Goal: Find specific page/section: Find specific page/section

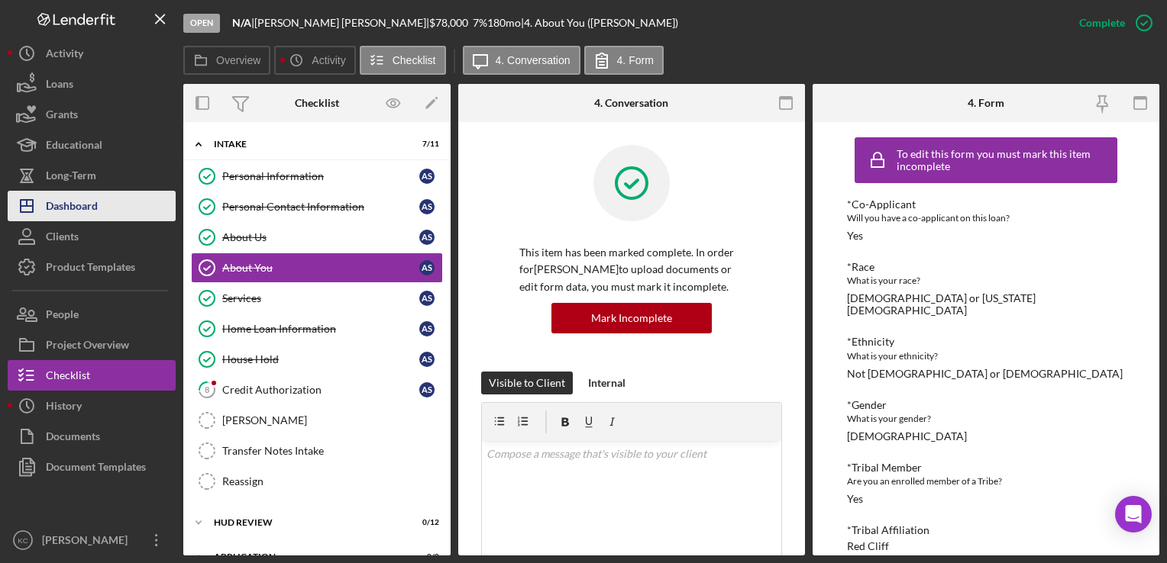
click at [95, 213] on div "Dashboard" at bounding box center [72, 208] width 52 height 34
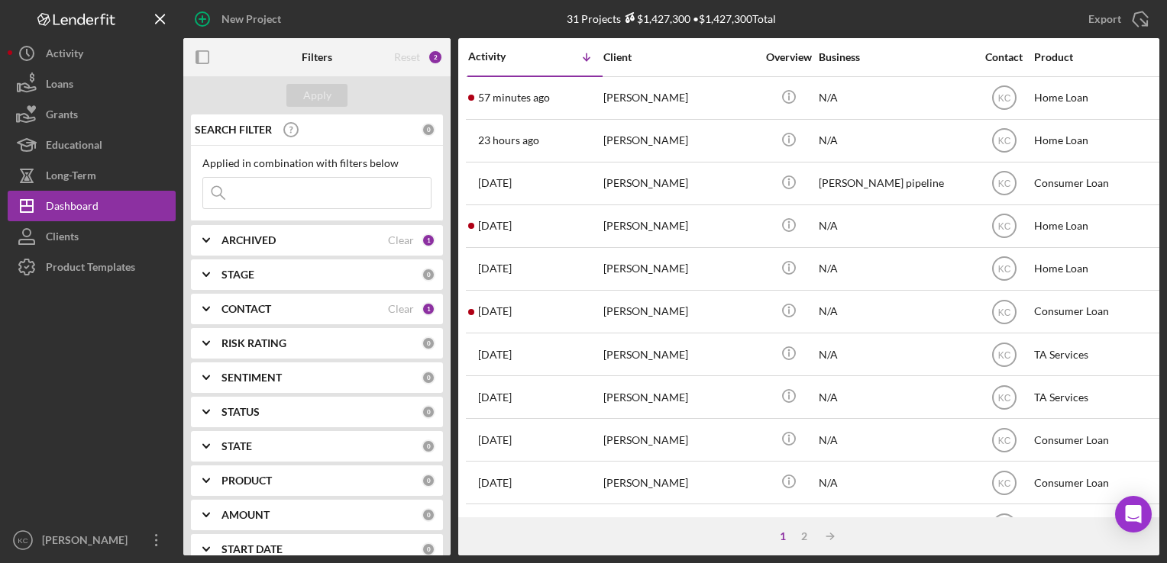
click at [366, 192] on input at bounding box center [317, 193] width 228 height 31
click at [334, 142] on div "SEARCH FILTER" at bounding box center [306, 130] width 231 height 38
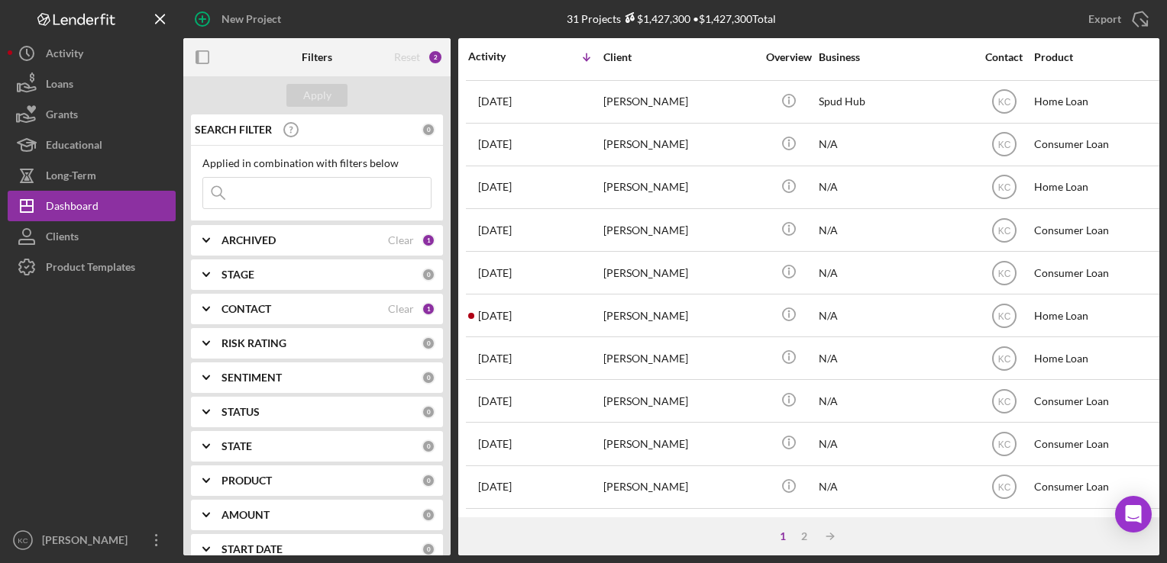
scroll to position [648, 0]
click at [812, 536] on div "2" at bounding box center [803, 537] width 21 height 12
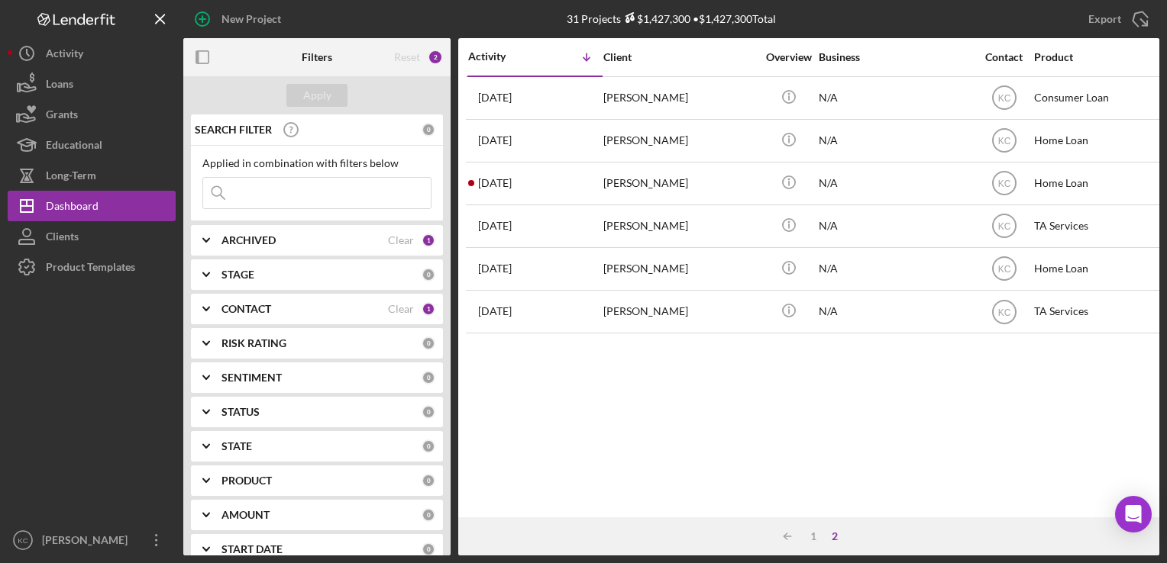
scroll to position [0, 0]
click at [818, 536] on div "1" at bounding box center [812, 537] width 21 height 12
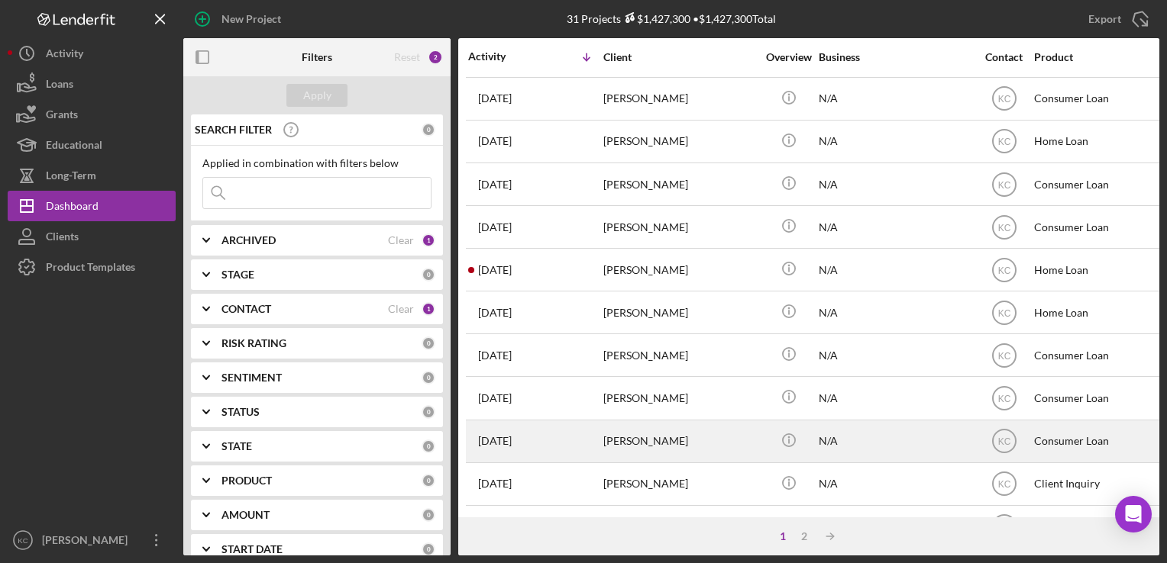
scroll to position [648, 0]
